Goal: Task Accomplishment & Management: Manage account settings

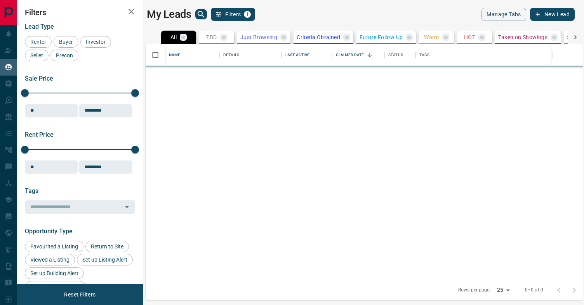
scroll to position [236, 437]
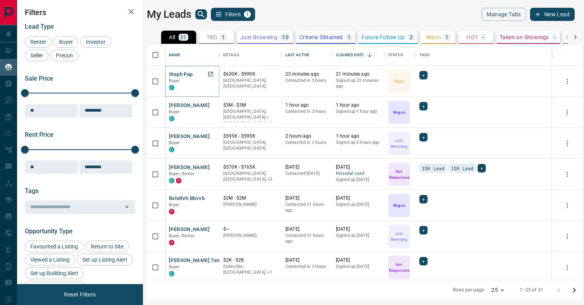
click at [181, 75] on button "Steph Pap" at bounding box center [181, 74] width 24 height 7
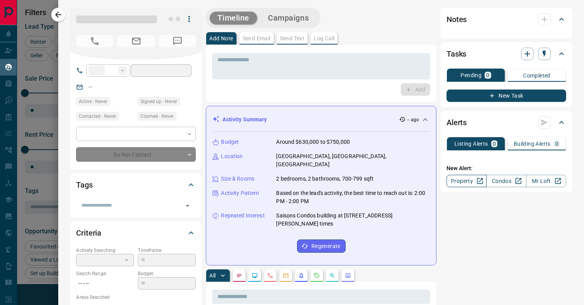
type input "**"
type input "**********"
type input "*"
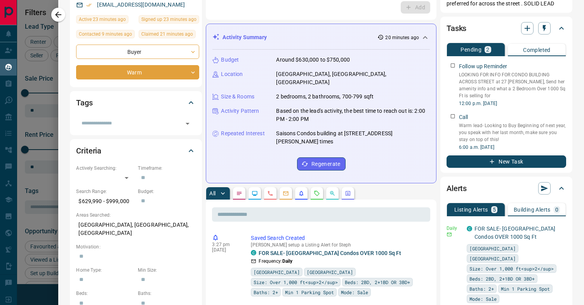
scroll to position [84, 0]
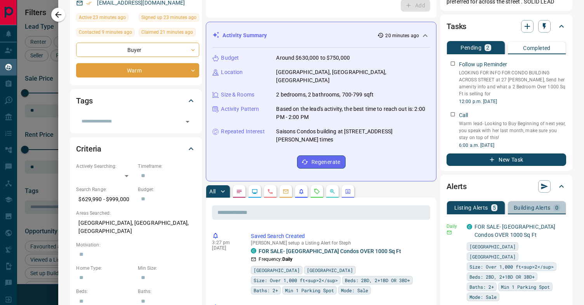
click at [544, 206] on p "Building Alerts" at bounding box center [531, 207] width 37 height 5
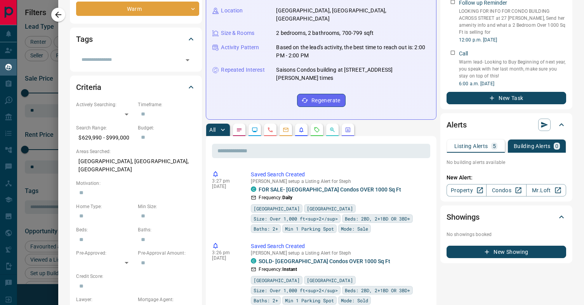
scroll to position [154, 0]
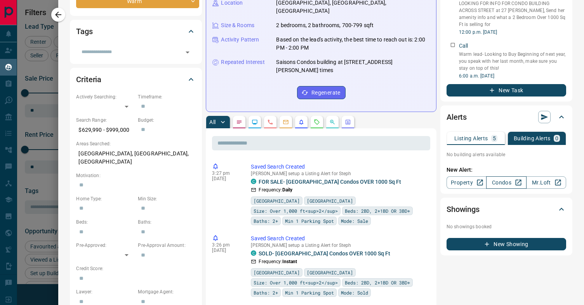
click at [505, 185] on link "Condos" at bounding box center [506, 183] width 40 height 12
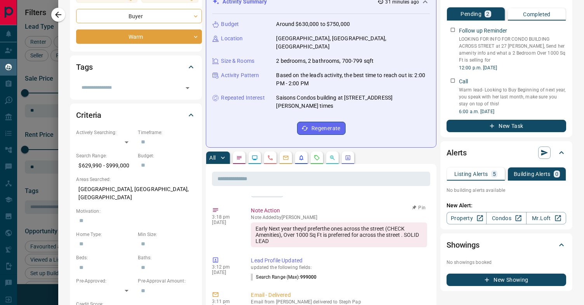
scroll to position [121, 0]
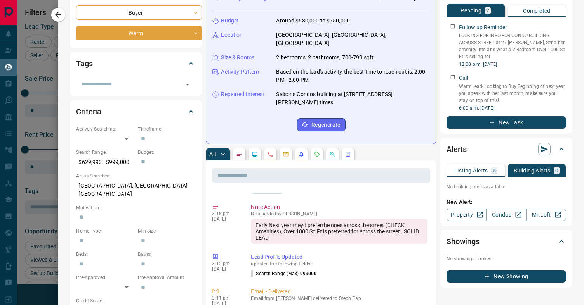
click at [487, 171] on p "Listing Alerts" at bounding box center [471, 170] width 34 height 5
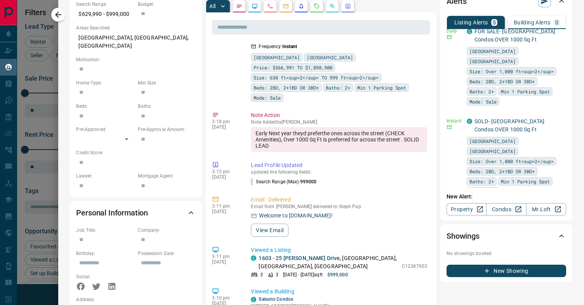
scroll to position [482, 0]
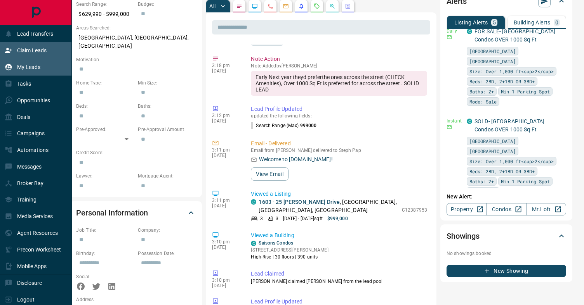
click at [49, 50] on div "Claim Leads" at bounding box center [36, 50] width 72 height 17
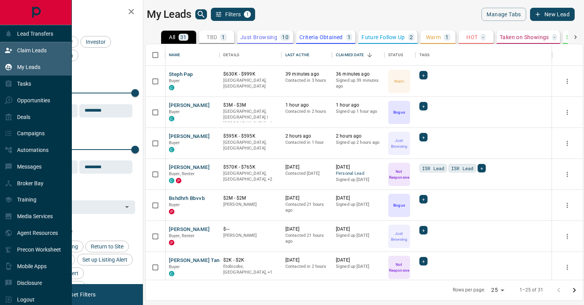
click at [10, 51] on icon at bounding box center [9, 51] width 8 height 8
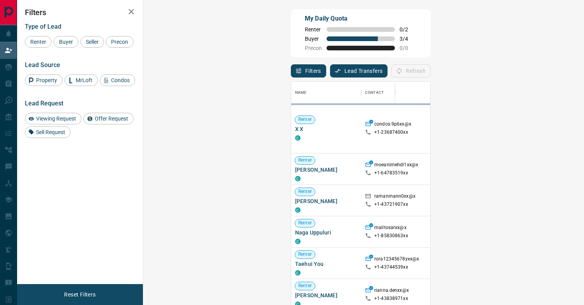
scroll to position [232, 424]
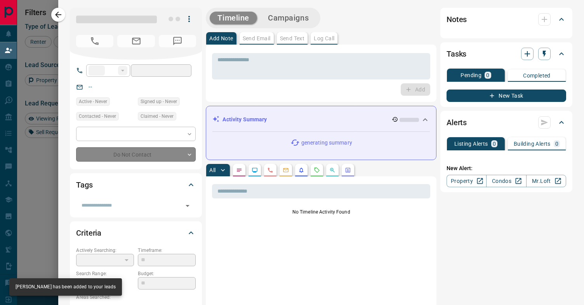
type input "**"
type input "**********"
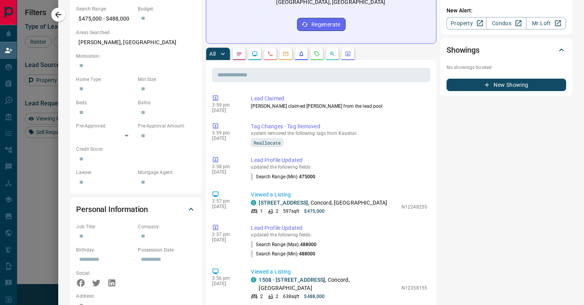
scroll to position [0, 0]
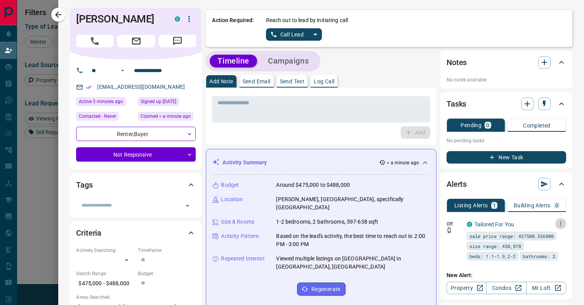
click at [558, 223] on icon "button" at bounding box center [560, 223] width 7 height 7
click at [542, 251] on icon at bounding box center [539, 249] width 5 height 5
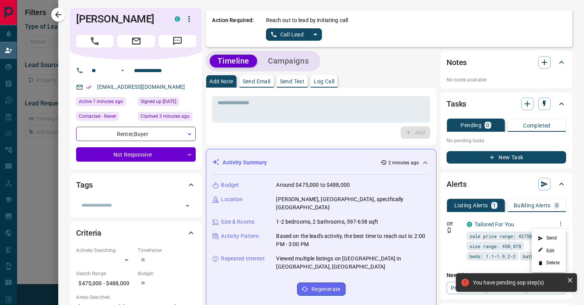
click at [189, 156] on div at bounding box center [292, 152] width 584 height 305
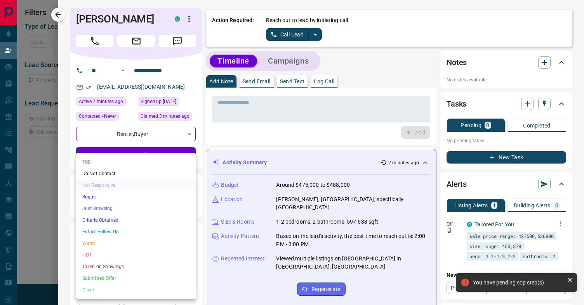
click at [189, 154] on body "**********" at bounding box center [292, 130] width 584 height 260
click at [113, 209] on li "Just Browsing" at bounding box center [136, 209] width 120 height 12
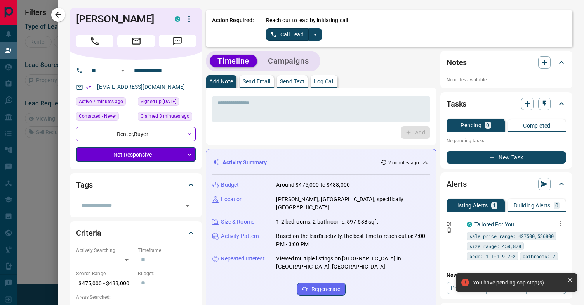
type input "*"
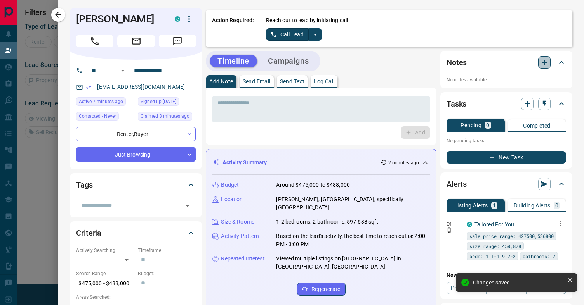
click at [546, 62] on icon "button" at bounding box center [543, 62] width 5 height 5
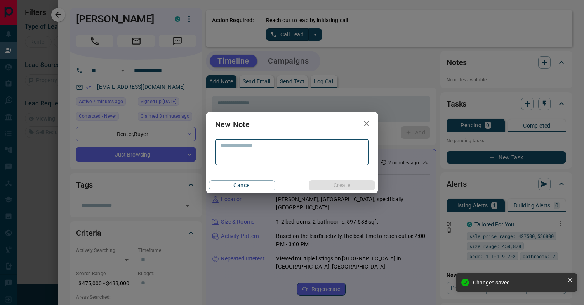
type textarea "*"
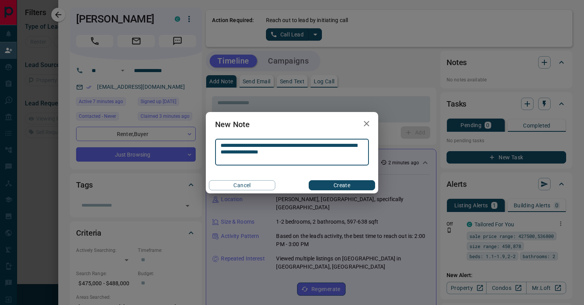
type textarea "**********"
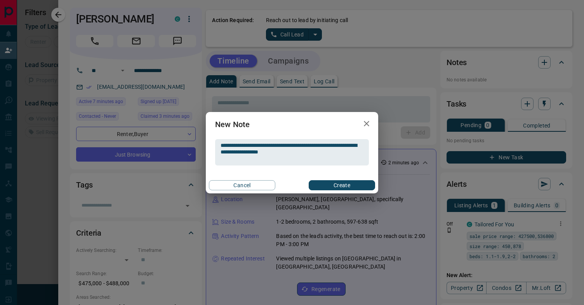
click at [359, 178] on div "Cancel Create" at bounding box center [292, 185] width 172 height 16
click at [357, 181] on button "Create" at bounding box center [342, 185] width 66 height 10
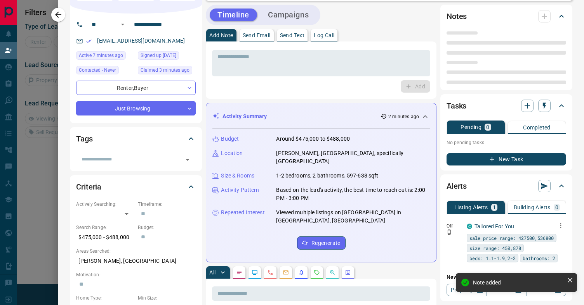
scroll to position [47, 0]
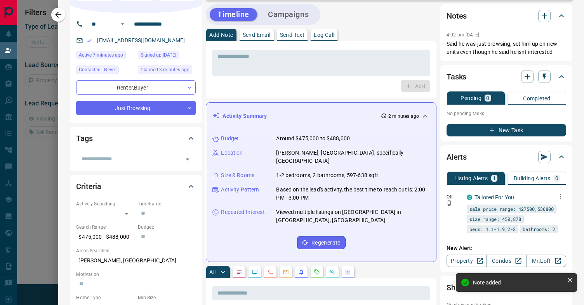
click at [564, 197] on button "button" at bounding box center [560, 196] width 11 height 11
click at [549, 240] on li "Delete" at bounding box center [548, 236] width 34 height 12
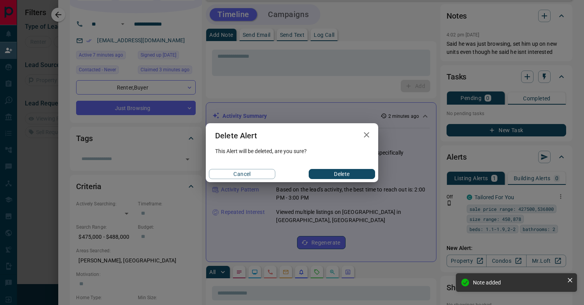
click at [348, 177] on button "Delete" at bounding box center [342, 174] width 66 height 10
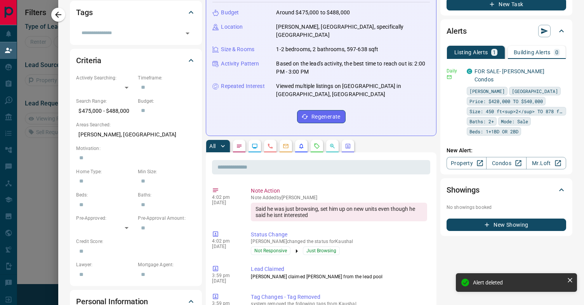
scroll to position [0, 0]
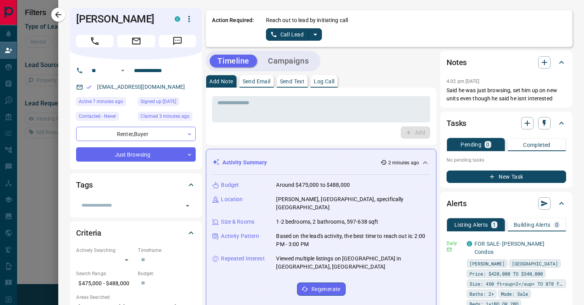
click at [256, 81] on p "Send Email" at bounding box center [257, 81] width 28 height 5
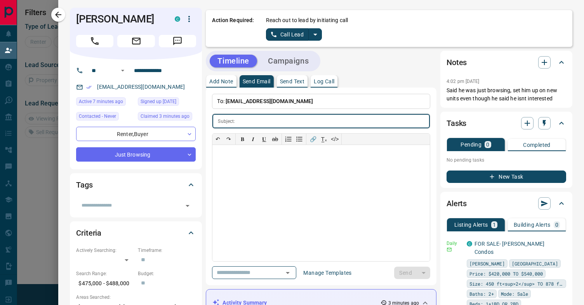
click at [257, 107] on p "To: [EMAIL_ADDRESS][DOMAIN_NAME]" at bounding box center [321, 101] width 218 height 15
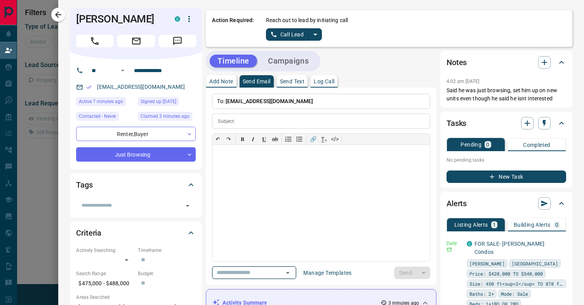
click at [248, 276] on input "text" at bounding box center [242, 273] width 59 height 10
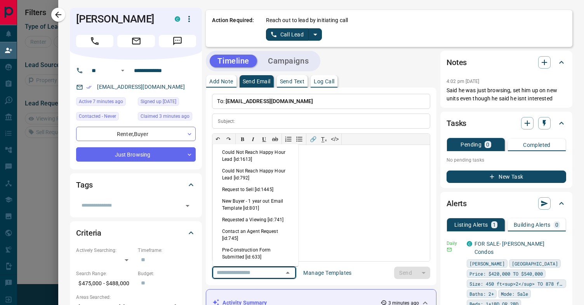
scroll to position [499, 0]
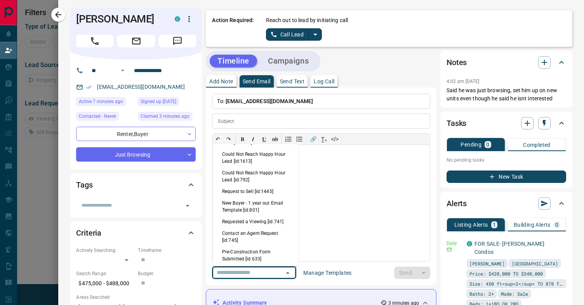
click at [239, 229] on li "Contact an Agent Request [id:745]" at bounding box center [256, 237] width 86 height 19
type input "**********"
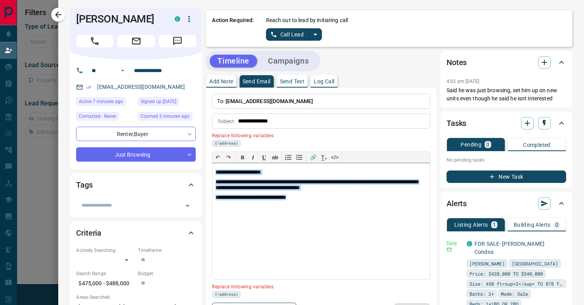
drag, startPoint x: 312, startPoint y: 201, endPoint x: 215, endPoint y: 167, distance: 102.7
click at [215, 167] on div "**********" at bounding box center [320, 221] width 217 height 116
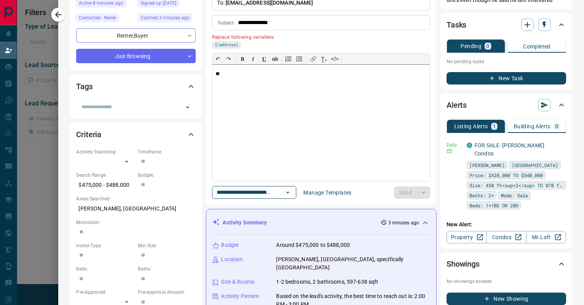
scroll to position [0, 0]
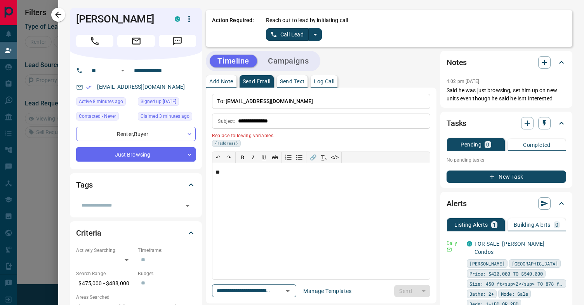
click at [293, 102] on p "To: [EMAIL_ADDRESS][DOMAIN_NAME]" at bounding box center [321, 101] width 218 height 15
click at [284, 100] on p "To: [EMAIL_ADDRESS][DOMAIN_NAME]" at bounding box center [321, 101] width 218 height 15
drag, startPoint x: 282, startPoint y: 101, endPoint x: 218, endPoint y: 100, distance: 63.3
click at [218, 100] on p "To: [EMAIL_ADDRESS][DOMAIN_NAME]" at bounding box center [321, 101] width 218 height 15
click at [324, 239] on div "**" at bounding box center [320, 221] width 217 height 116
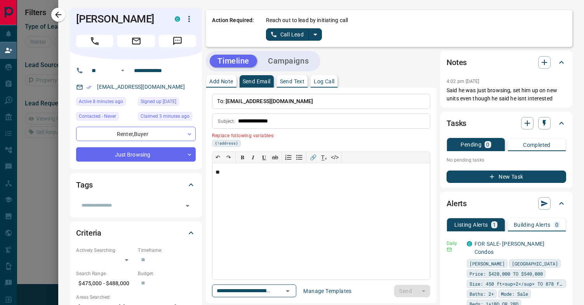
click at [316, 35] on icon "split button" at bounding box center [314, 34] width 9 height 9
click at [307, 64] on li "Log Manual Call" at bounding box center [293, 61] width 47 height 12
click at [285, 31] on button "Log Manual Call" at bounding box center [291, 34] width 51 height 12
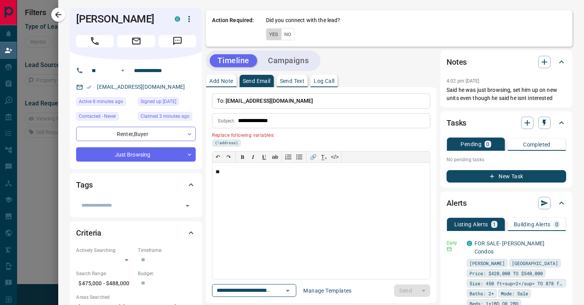
click at [275, 34] on button "Yes" at bounding box center [274, 34] width 16 height 12
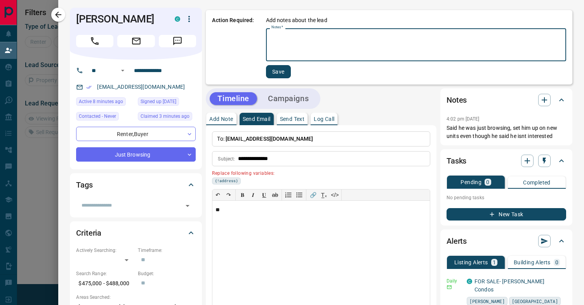
drag, startPoint x: 291, startPoint y: 35, endPoint x: 226, endPoint y: 28, distance: 65.1
click at [226, 28] on div "Action Required: Add notes about the lead Notes   * * Notes   * Save" at bounding box center [389, 47] width 366 height 75
type textarea "**********"
click at [279, 71] on button "Save" at bounding box center [277, 71] width 25 height 13
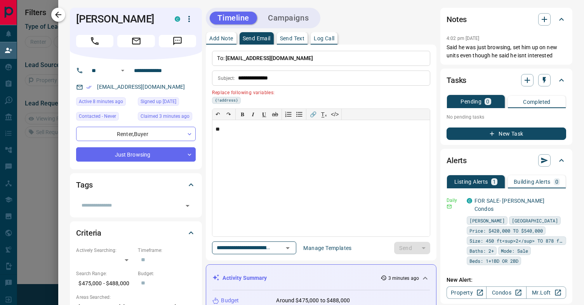
click at [62, 18] on icon "button" at bounding box center [58, 14] width 9 height 9
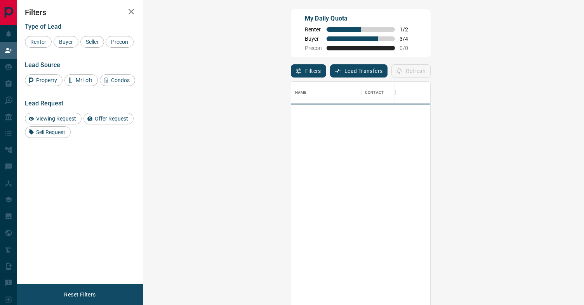
scroll to position [232, 424]
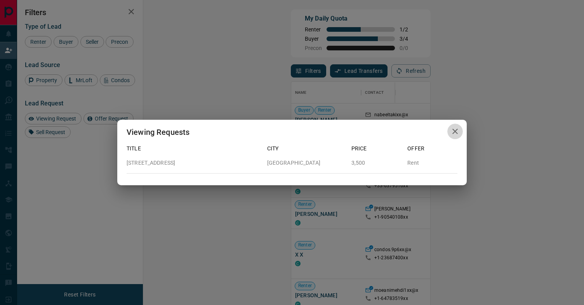
click at [454, 130] on icon "button" at bounding box center [454, 131] width 5 height 5
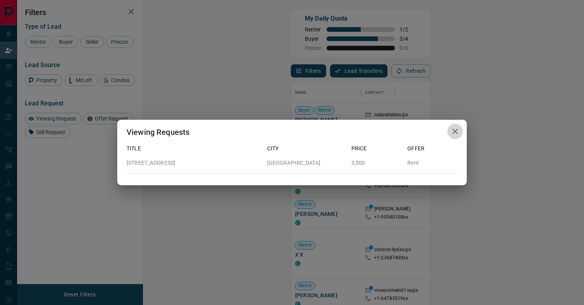
click at [456, 131] on icon "button" at bounding box center [454, 131] width 5 height 5
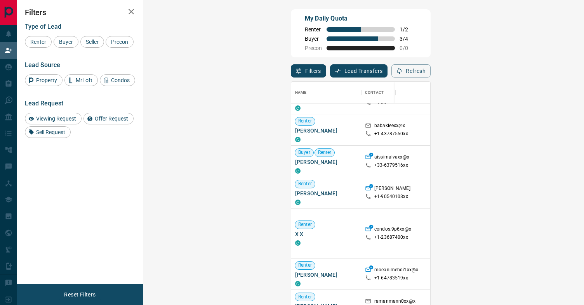
scroll to position [0, 0]
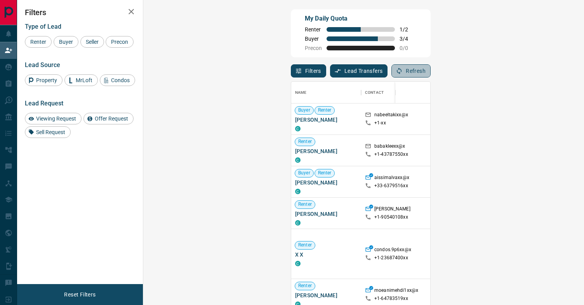
click at [430, 66] on button "Refresh" at bounding box center [410, 70] width 39 height 13
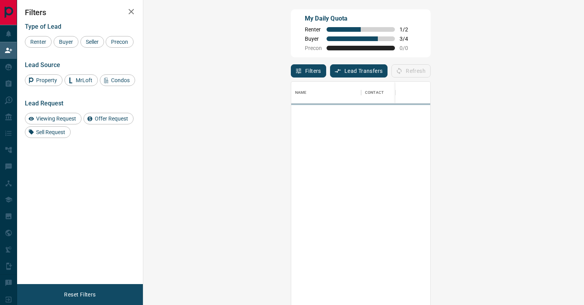
scroll to position [232, 424]
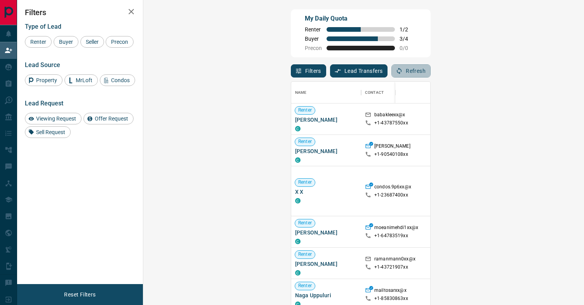
click at [430, 71] on button "Refresh" at bounding box center [410, 70] width 39 height 13
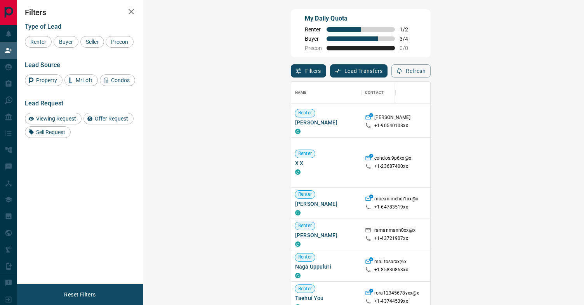
scroll to position [0, 0]
